Goal: Information Seeking & Learning: Learn about a topic

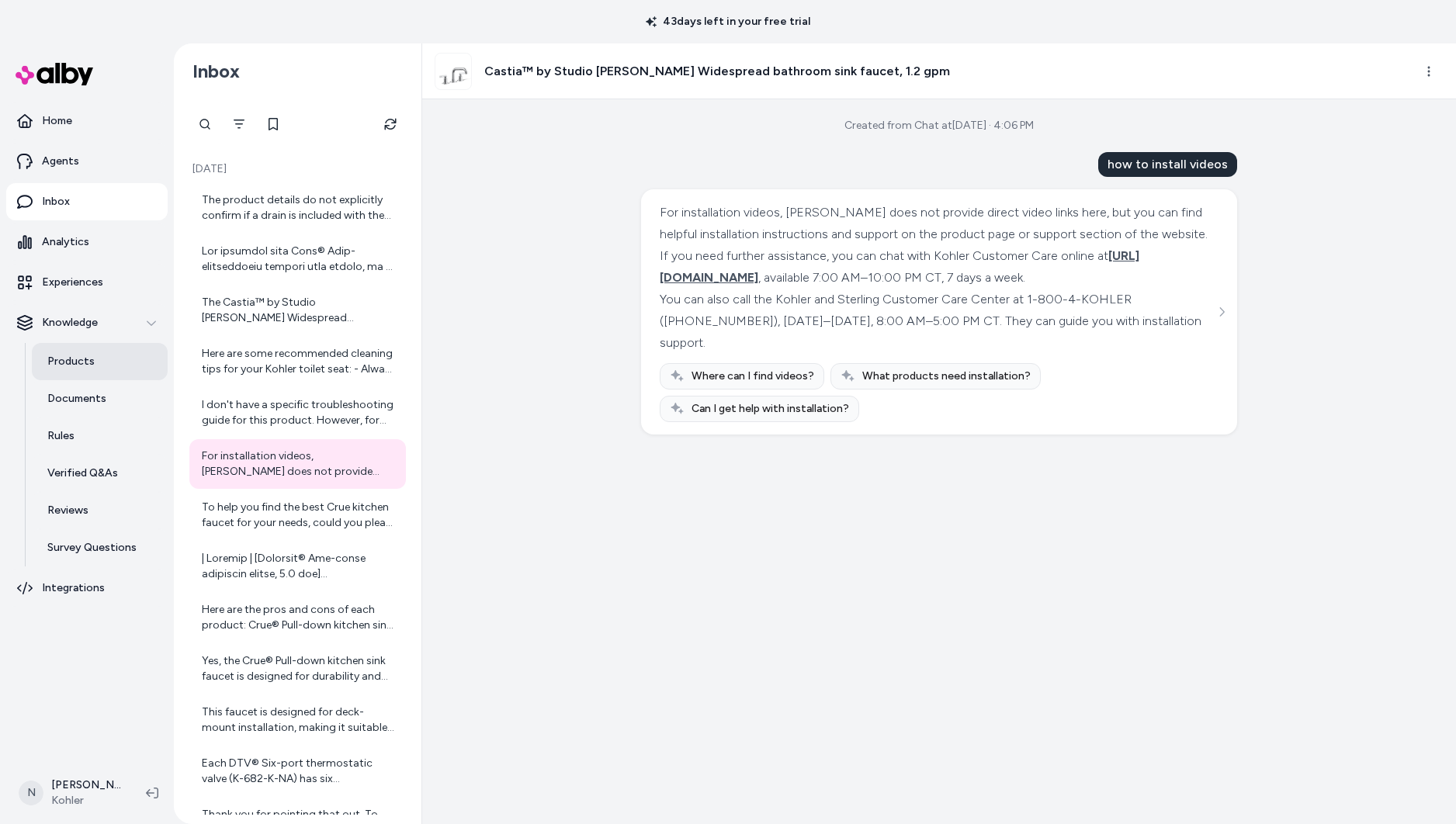
click at [88, 359] on p "Products" at bounding box center [71, 361] width 47 height 15
click at [544, 57] on div "Castia™ by Studio [PERSON_NAME] Widespread bathroom sink faucet, 1.2 gpm" at bounding box center [692, 72] width 515 height 37
click at [546, 80] on div "Castia™ by Studio [PERSON_NAME] Widespread bathroom sink faucet, 1.2 gpm" at bounding box center [692, 72] width 515 height 37
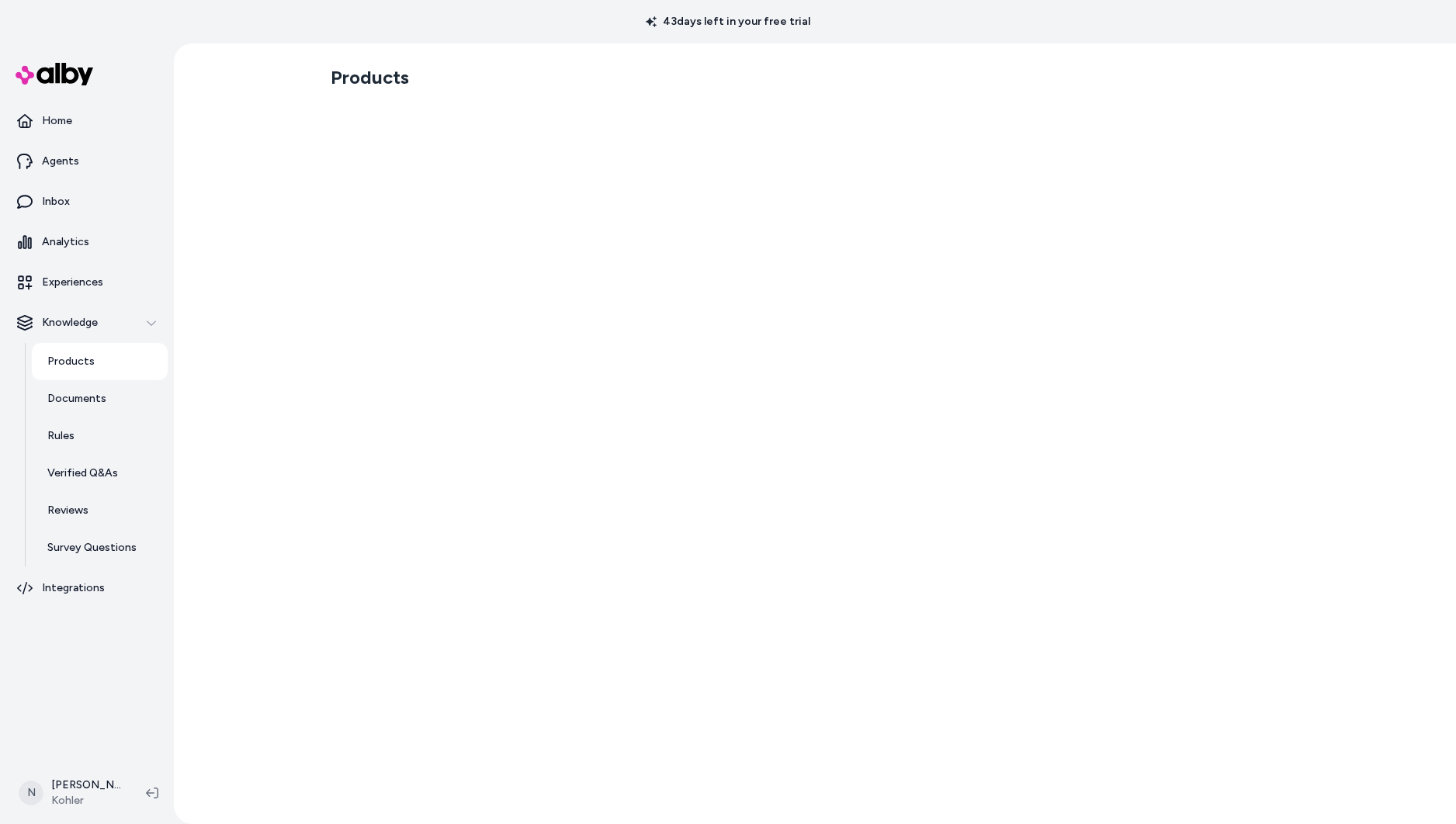
click at [544, 77] on section "Products" at bounding box center [815, 77] width 968 height 43
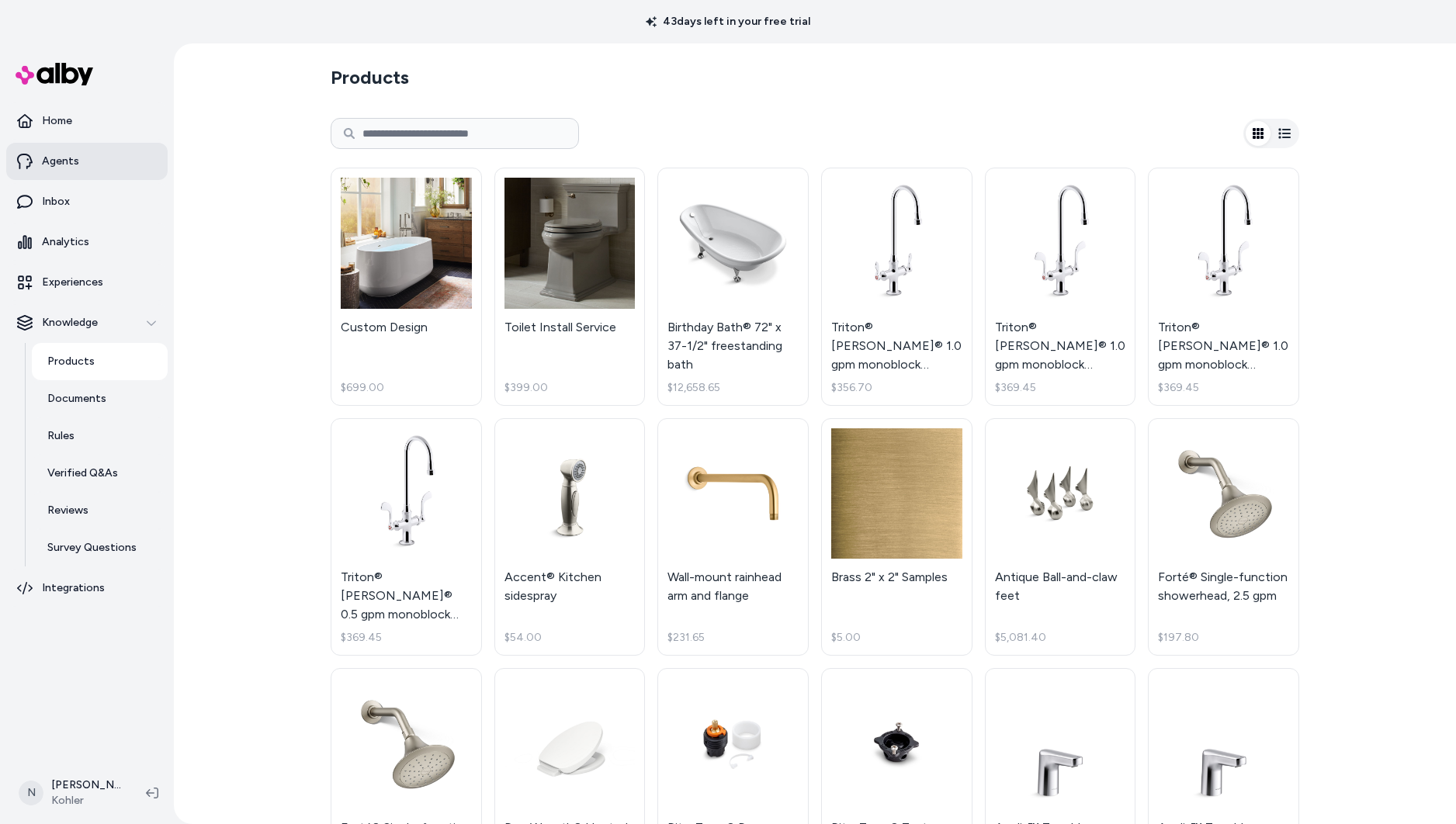
click at [98, 161] on link "Agents" at bounding box center [87, 161] width 161 height 37
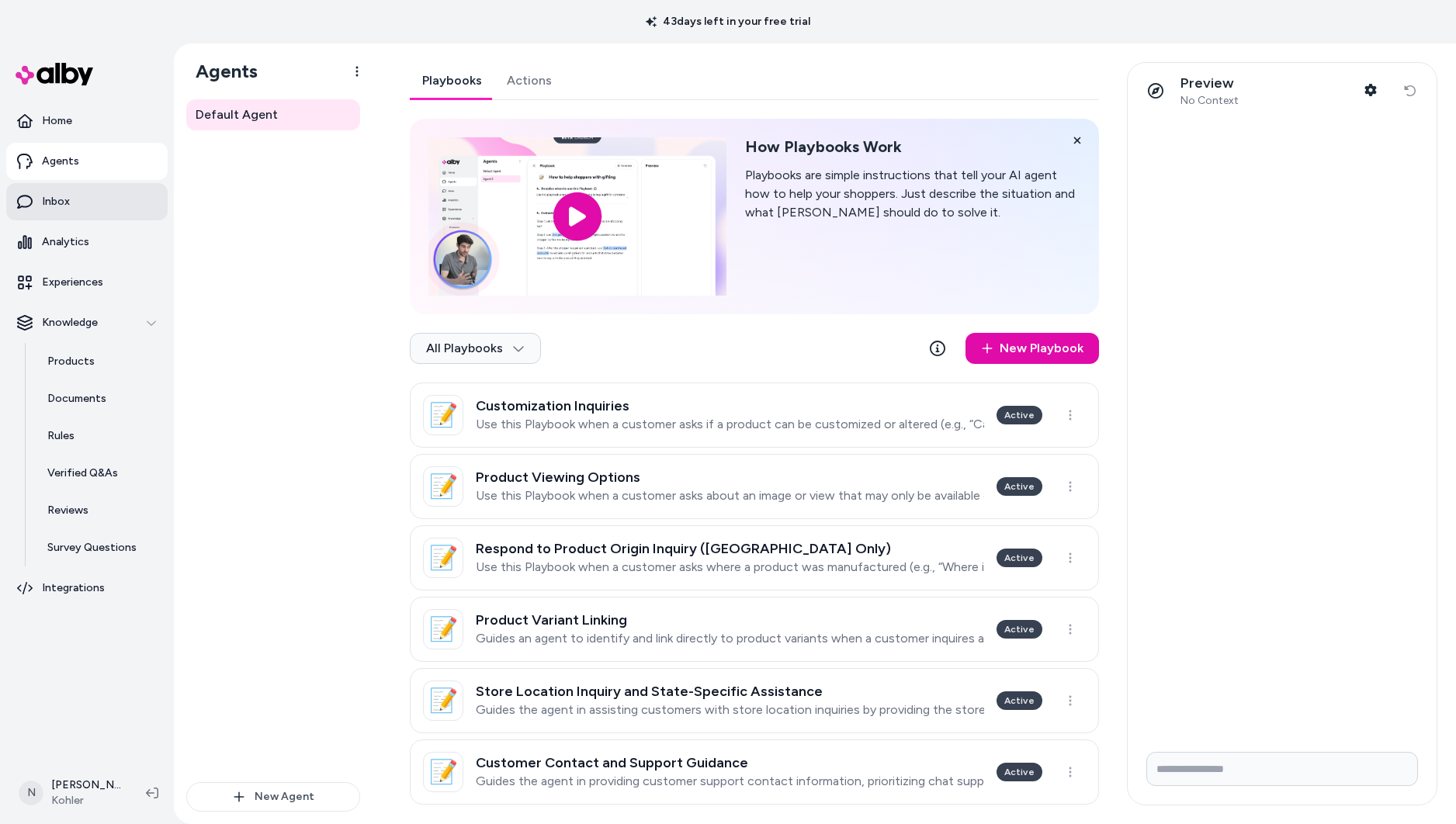
click at [86, 201] on link "Inbox" at bounding box center [87, 202] width 161 height 37
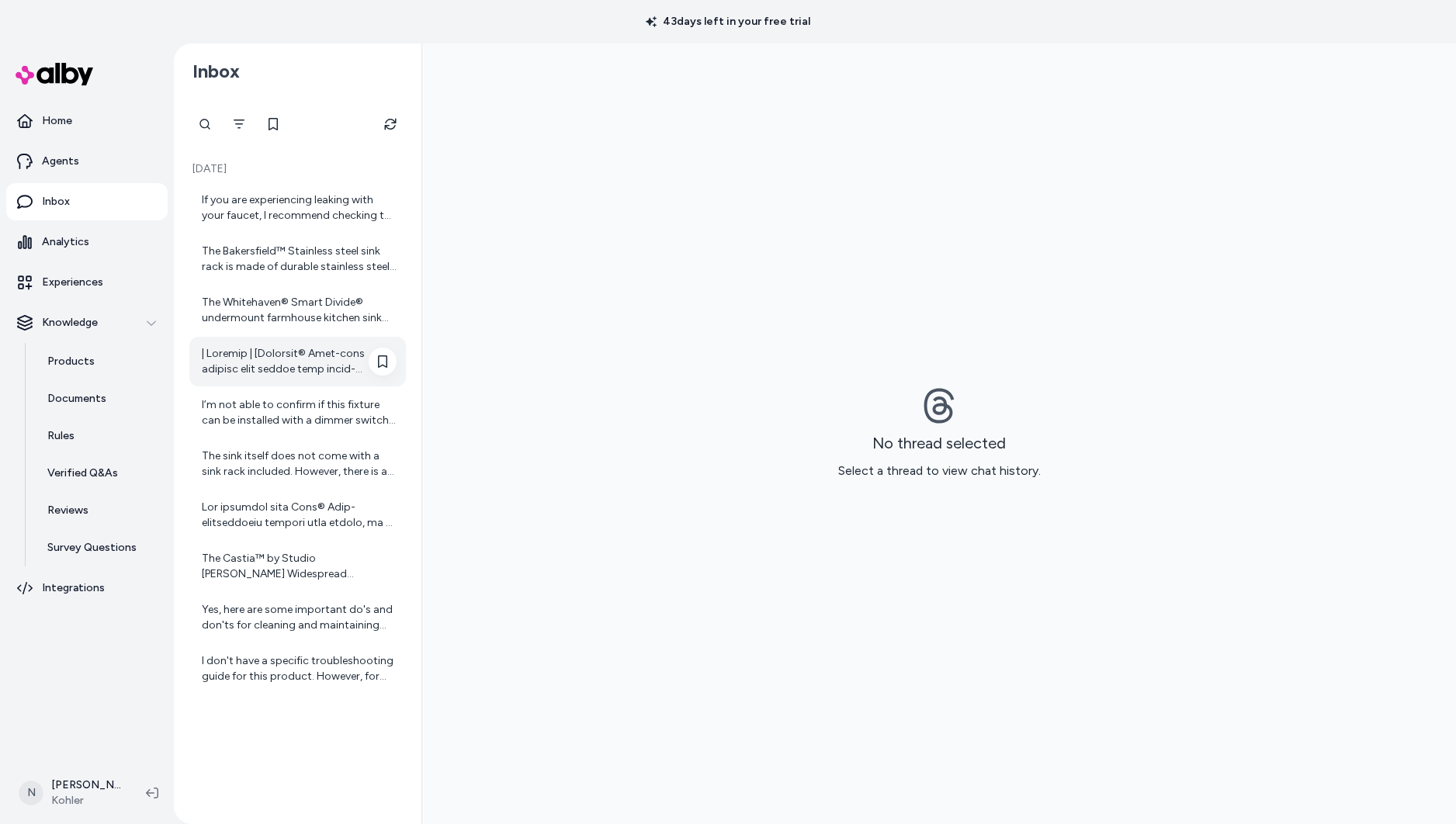
scroll to position [2, 0]
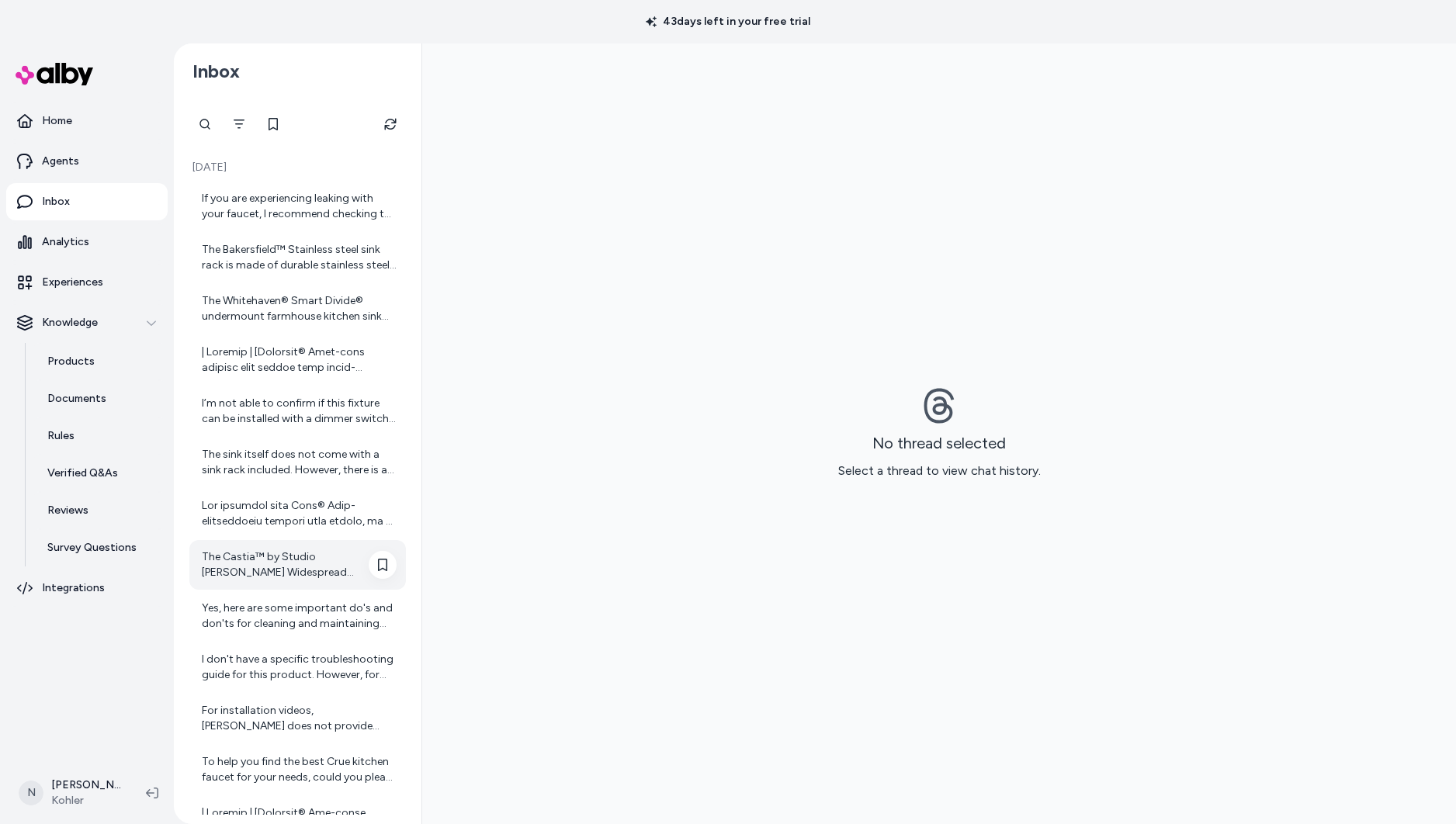
click at [307, 556] on div "The Castia™ by Studio [PERSON_NAME] Widespread bathroom sink faucet is made of …" at bounding box center [299, 565] width 195 height 31
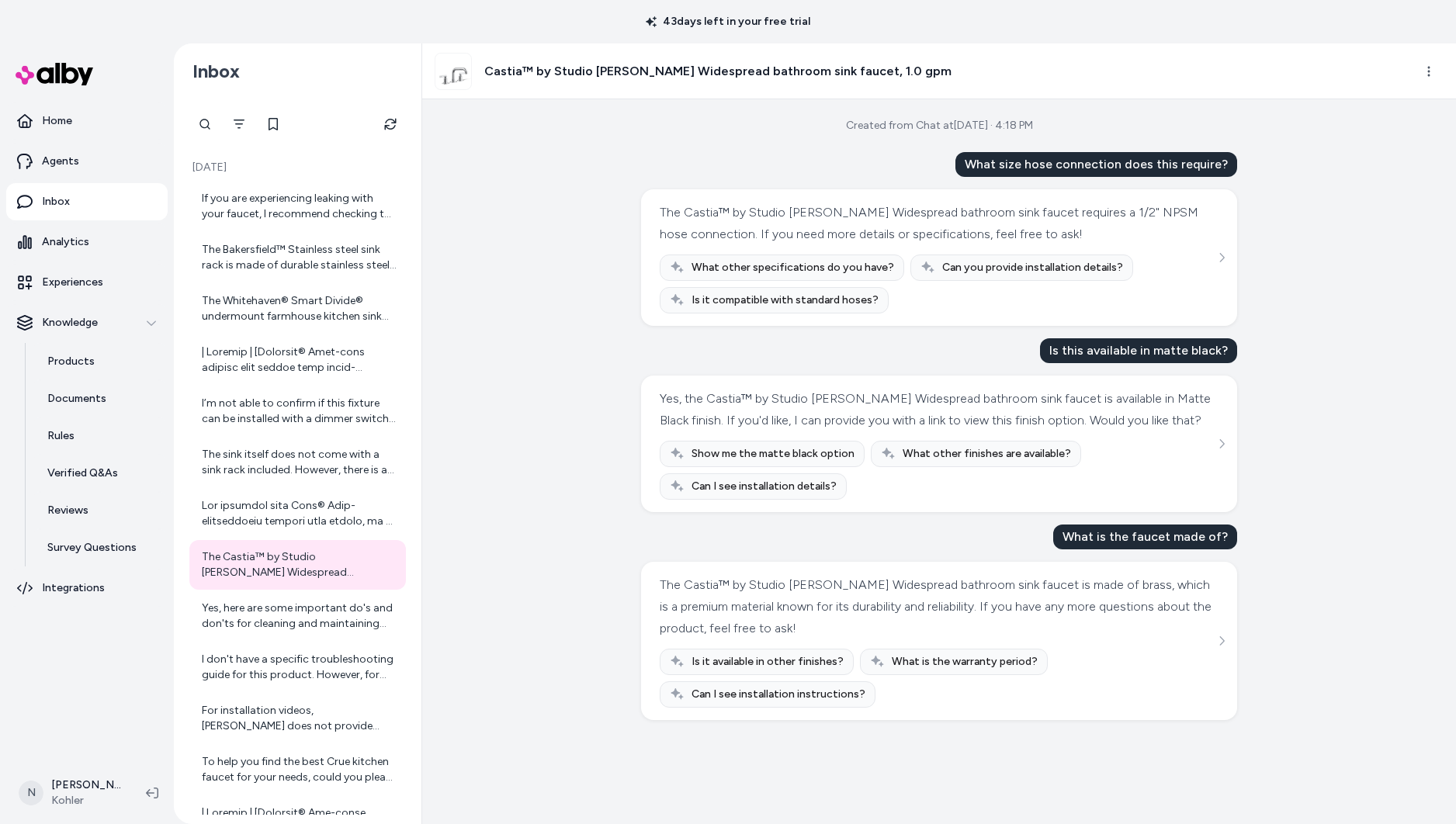
click at [652, 77] on h3 "Castia™ by Studio [PERSON_NAME] Widespread bathroom sink faucet, 1.0 gpm" at bounding box center [717, 71] width 467 height 19
click at [505, 70] on h3 "Castia™ by Studio [PERSON_NAME] Widespread bathroom sink faucet, 1.0 gpm" at bounding box center [717, 71] width 467 height 19
click at [460, 76] on img at bounding box center [453, 72] width 36 height 36
click at [1218, 262] on icon "See more" at bounding box center [1221, 257] width 11 height 11
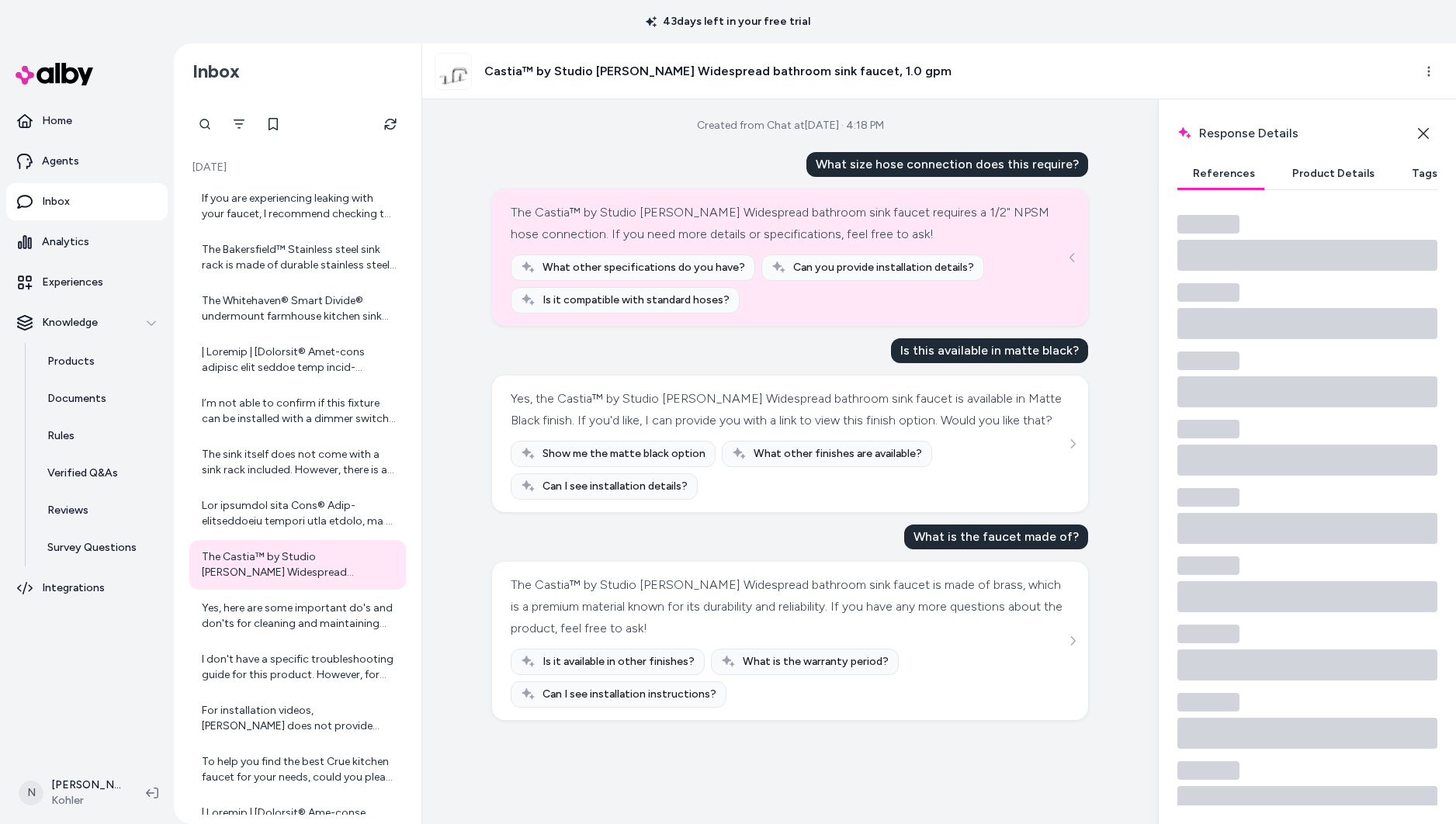
click at [1335, 177] on button "Product Details" at bounding box center [1333, 174] width 113 height 31
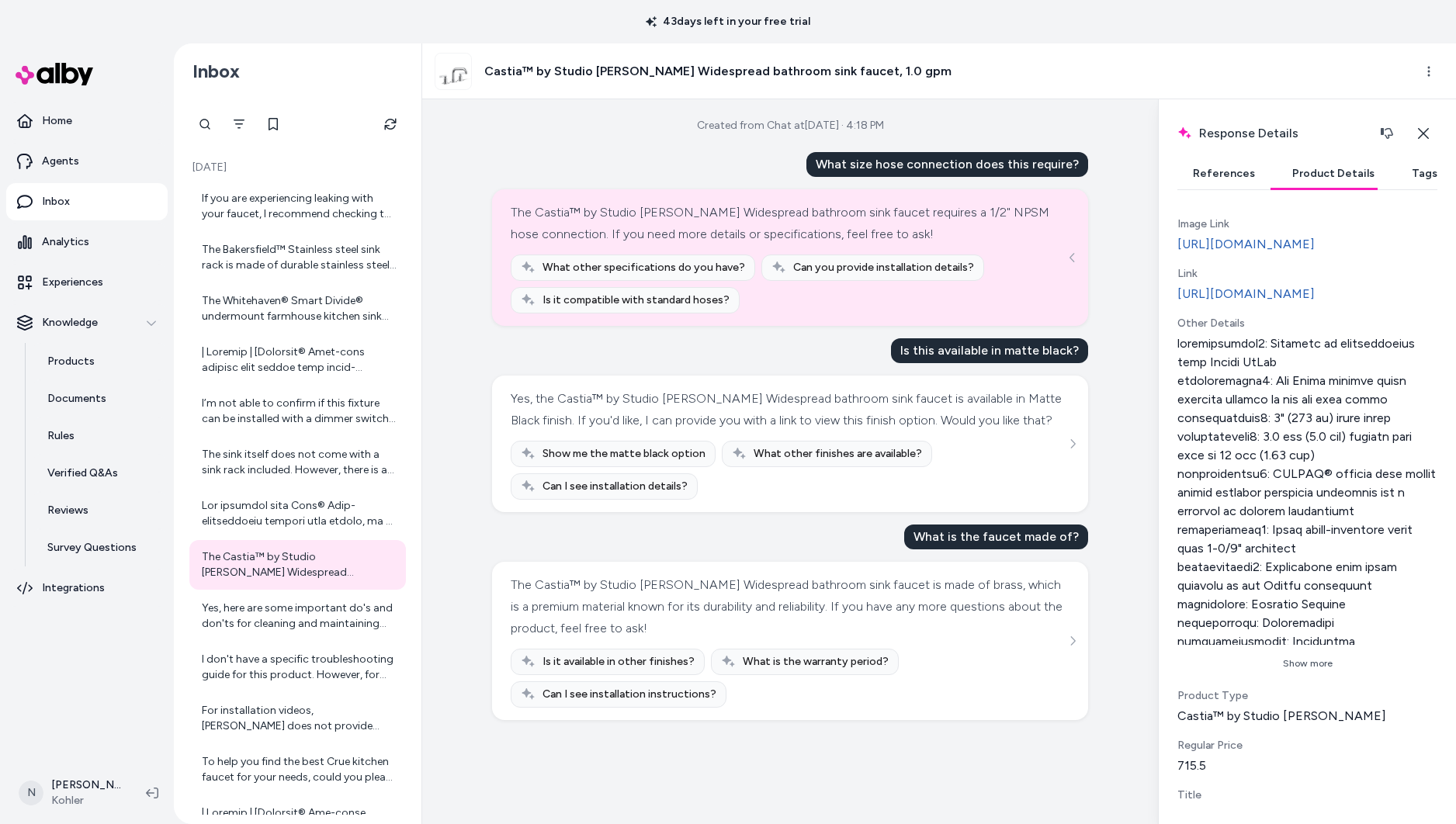
scroll to position [471, 0]
click at [1318, 675] on button "Show more" at bounding box center [1307, 663] width 260 height 24
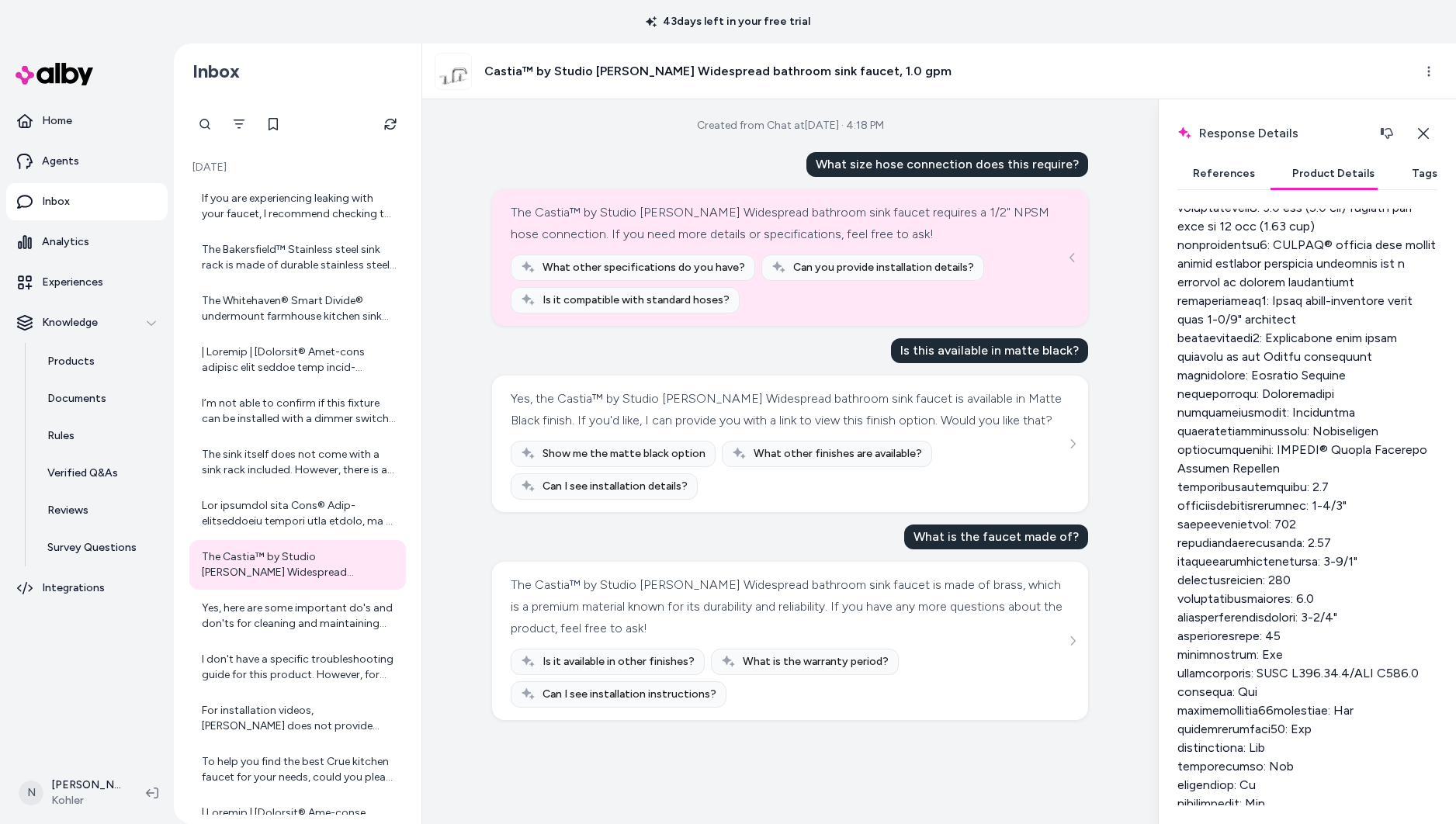
scroll to position [702, 0]
drag, startPoint x: 1185, startPoint y: 446, endPoint x: 1368, endPoint y: 447, distance: 183.0
click at [1368, 447] on div at bounding box center [1307, 569] width 260 height 932
drag, startPoint x: 1204, startPoint y: 430, endPoint x: 1313, endPoint y: 428, distance: 109.0
click at [1301, 429] on div at bounding box center [1307, 569] width 260 height 932
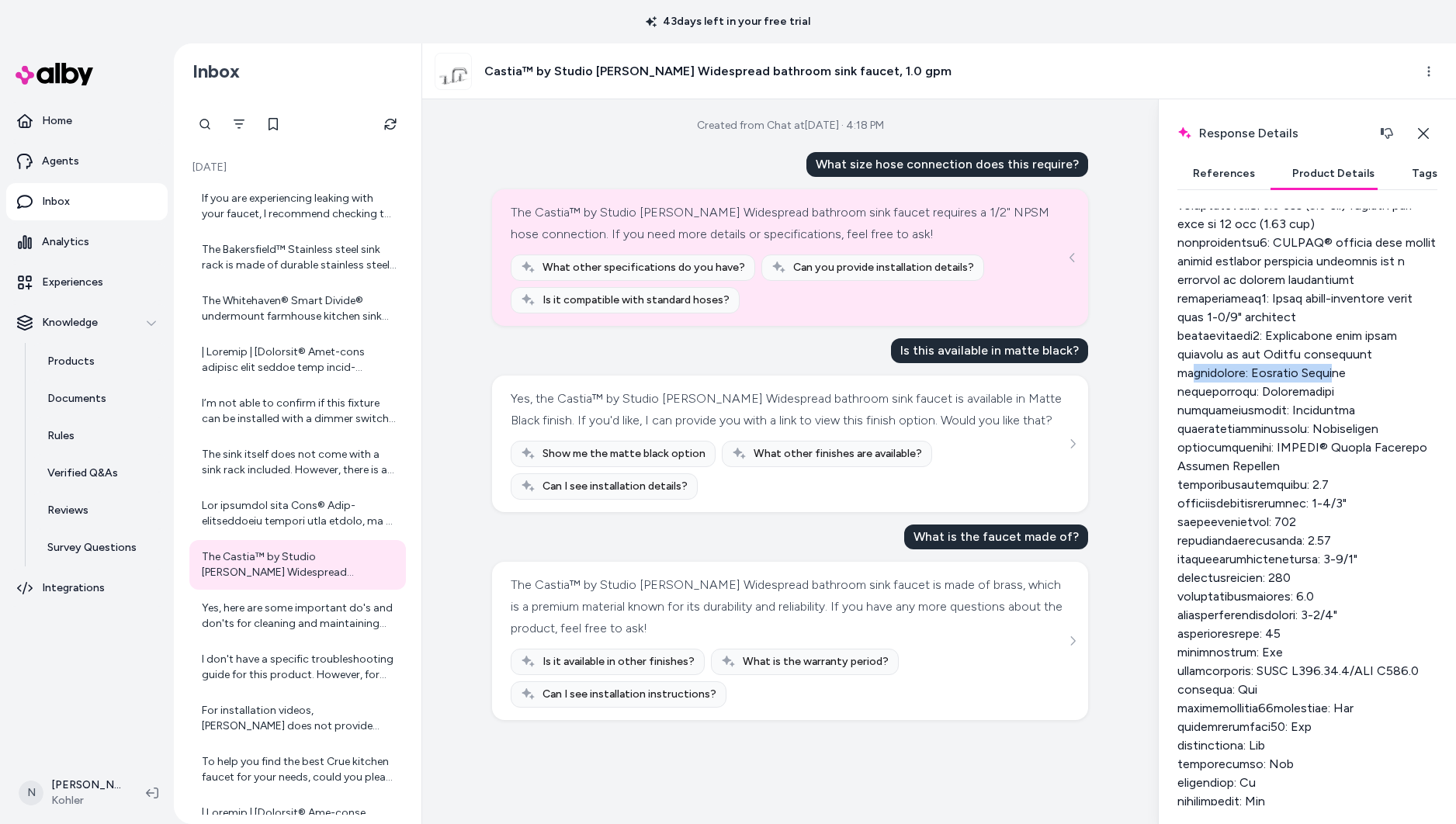
drag, startPoint x: 1190, startPoint y: 406, endPoint x: 1342, endPoint y: 403, distance: 152.0
click at [1342, 403] on div at bounding box center [1307, 569] width 260 height 932
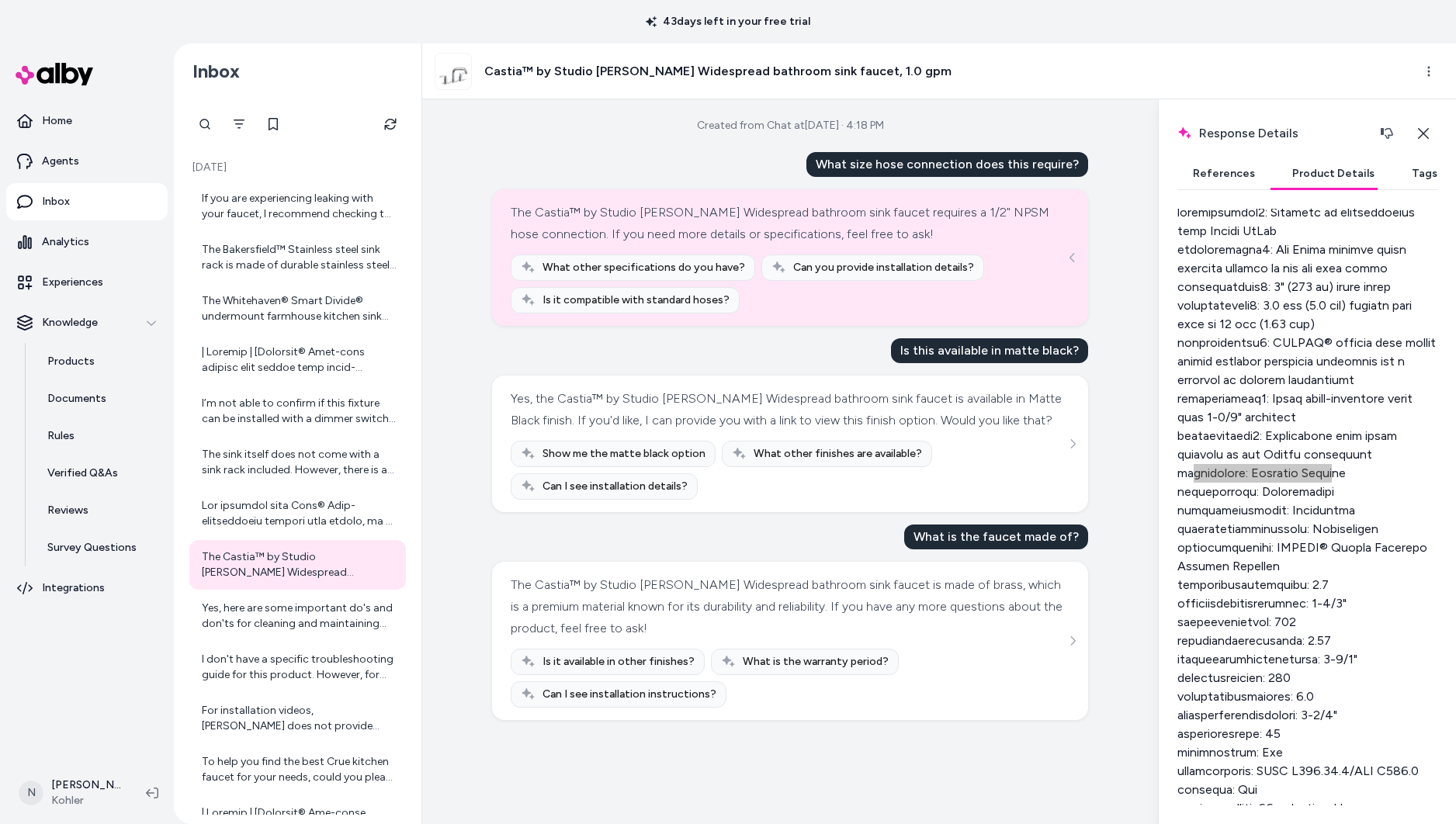
scroll to position [606, 0]
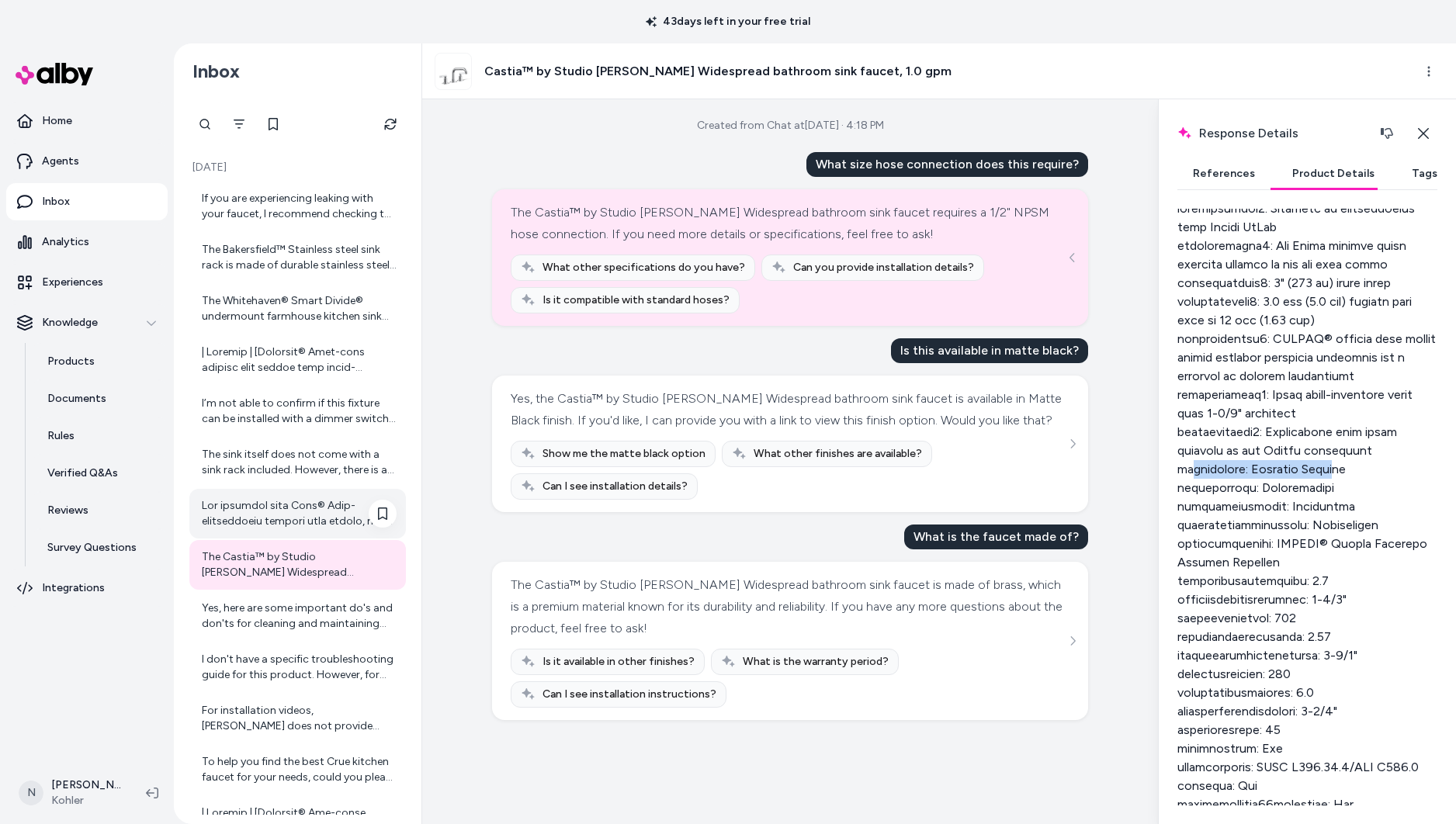
click at [309, 526] on div at bounding box center [299, 513] width 195 height 31
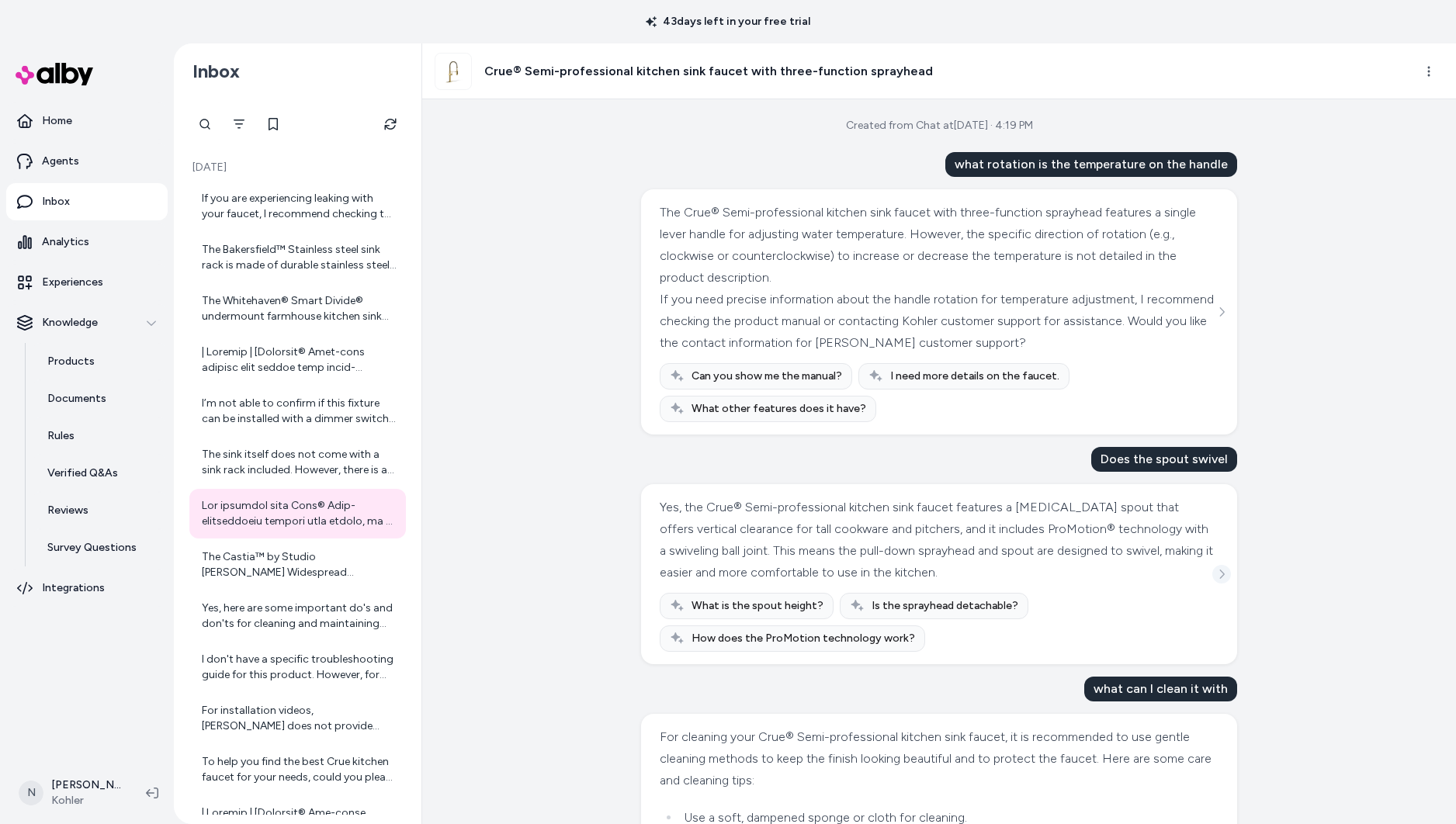
click at [1221, 579] on button "See more" at bounding box center [1221, 574] width 19 height 19
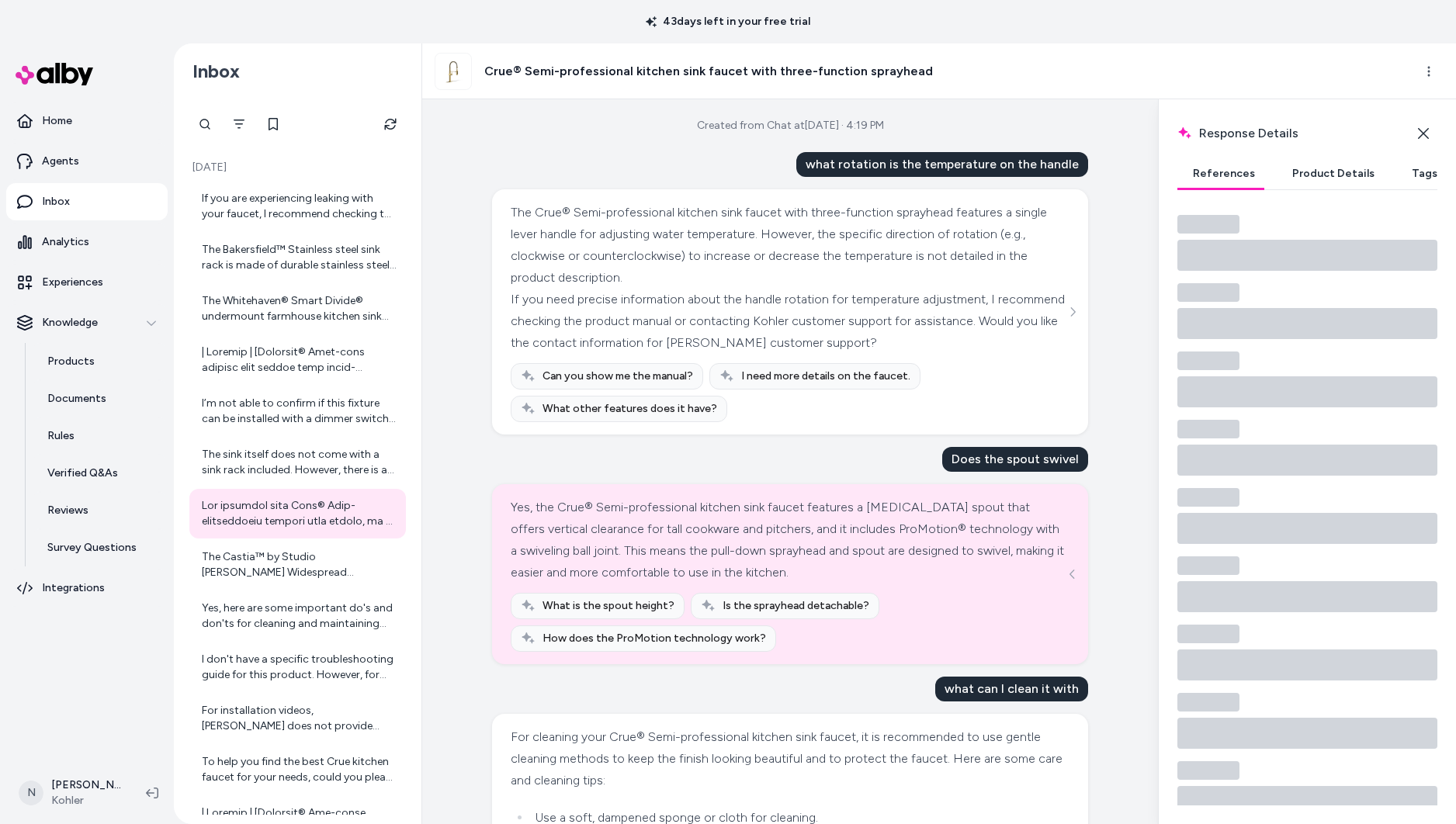
click at [1328, 173] on button "Product Details" at bounding box center [1333, 174] width 113 height 31
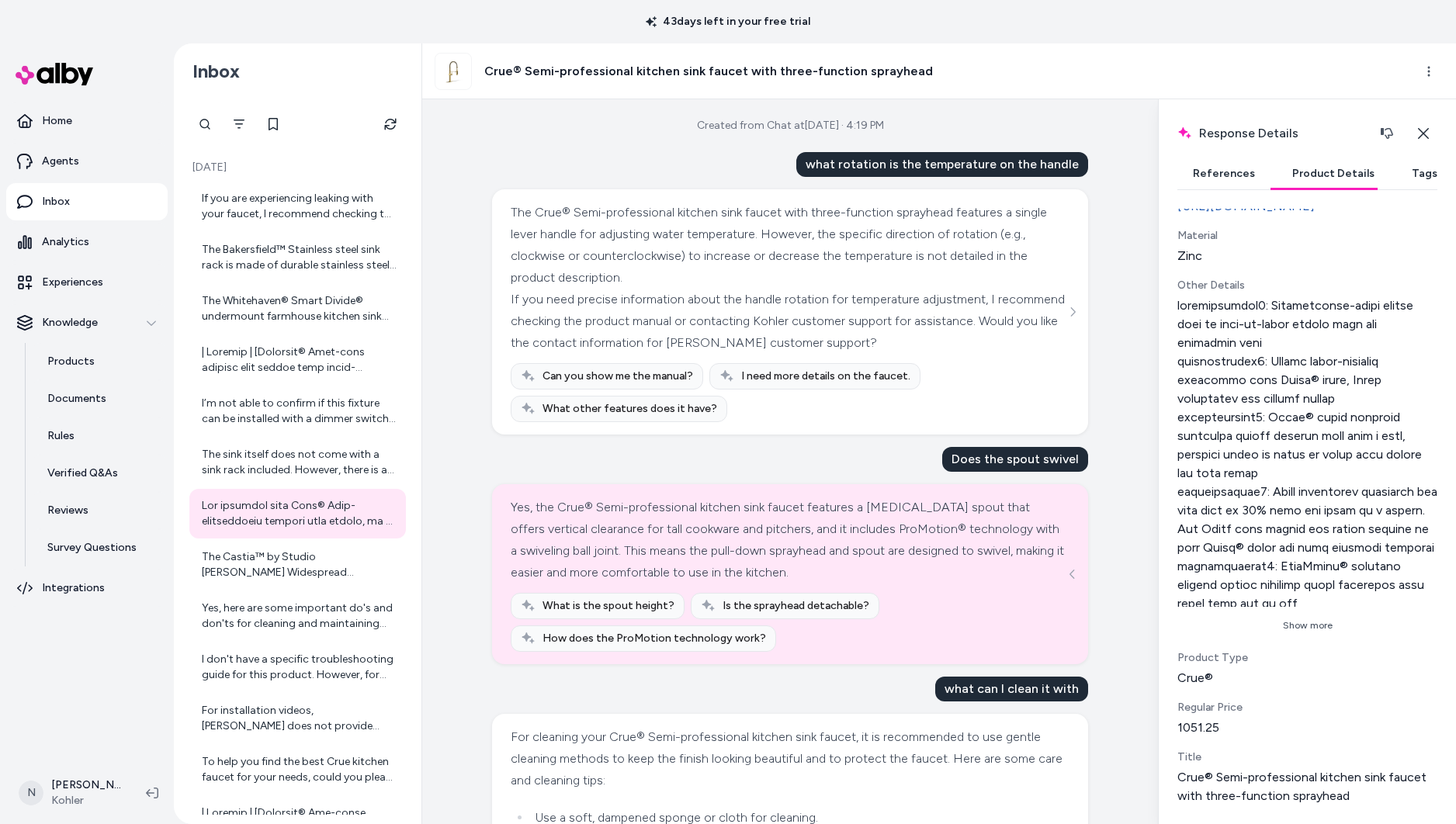
scroll to position [558, 0]
click at [1313, 609] on div "Show more" at bounding box center [1307, 467] width 260 height 341
click at [1321, 633] on button "Show more" at bounding box center [1307, 625] width 260 height 24
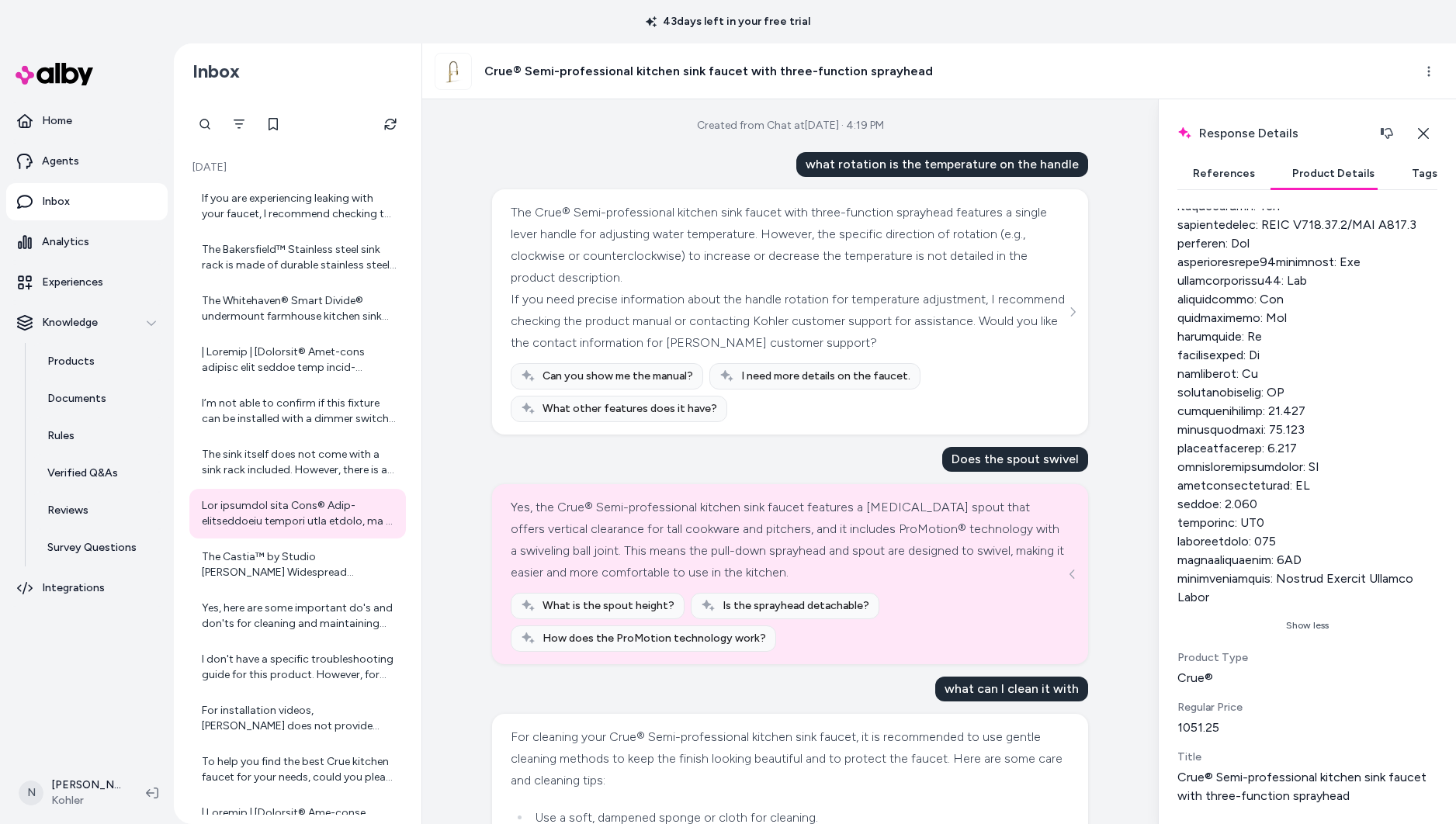
scroll to position [2, 0]
